Goal: Transaction & Acquisition: Purchase product/service

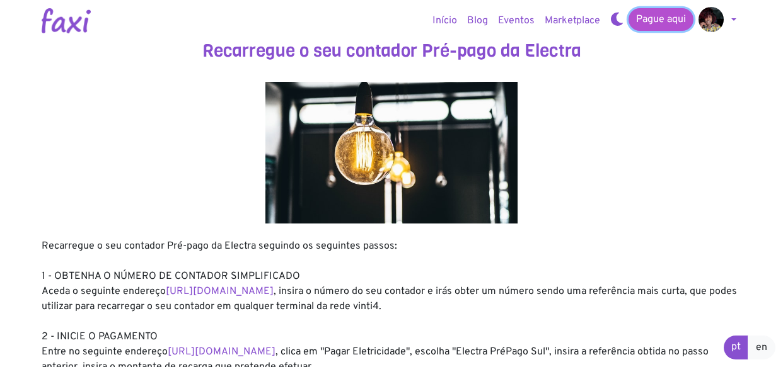
click at [664, 23] on link "Pague aqui" at bounding box center [660, 19] width 65 height 23
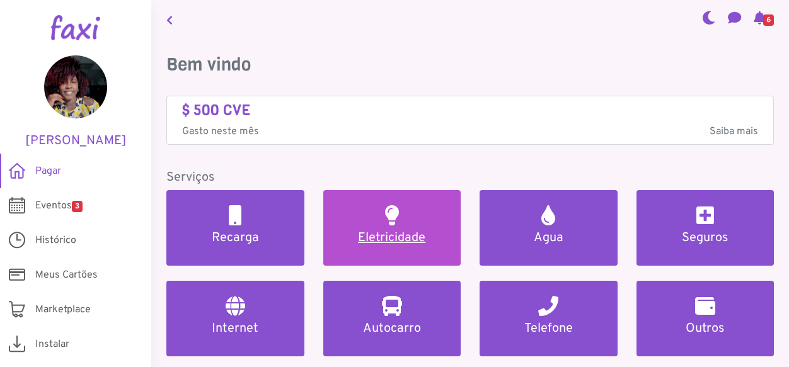
click at [396, 228] on link "Eletricidade" at bounding box center [392, 228] width 138 height 76
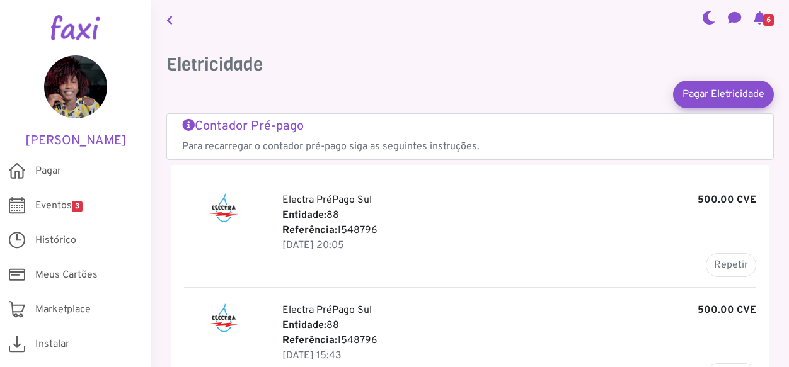
drag, startPoint x: 377, startPoint y: 228, endPoint x: 311, endPoint y: 204, distance: 69.8
click at [275, 193] on div "Electra PréPago Sul 500.00 CVE Entidade: 88 Referência: 1548796 02 Oct 2025, 20…" at bounding box center [519, 235] width 493 height 84
click at [416, 214] on p "Entidade: 88" at bounding box center [519, 215] width 474 height 15
drag, startPoint x: 282, startPoint y: 198, endPoint x: 379, endPoint y: 226, distance: 101.1
click at [379, 226] on div "Electra PréPago Sul 500.00 CVE Entidade: 88 Referência: 1548796 02 Oct 2025, 20…" at bounding box center [519, 235] width 493 height 84
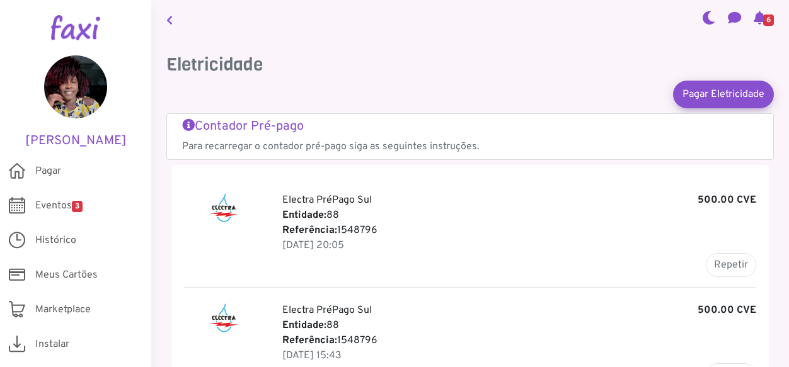
copy div "Electra PréPago Sul 500.00 CVE Entidade: 88 Referência: 1548796"
